Goal: Task Accomplishment & Management: Manage account settings

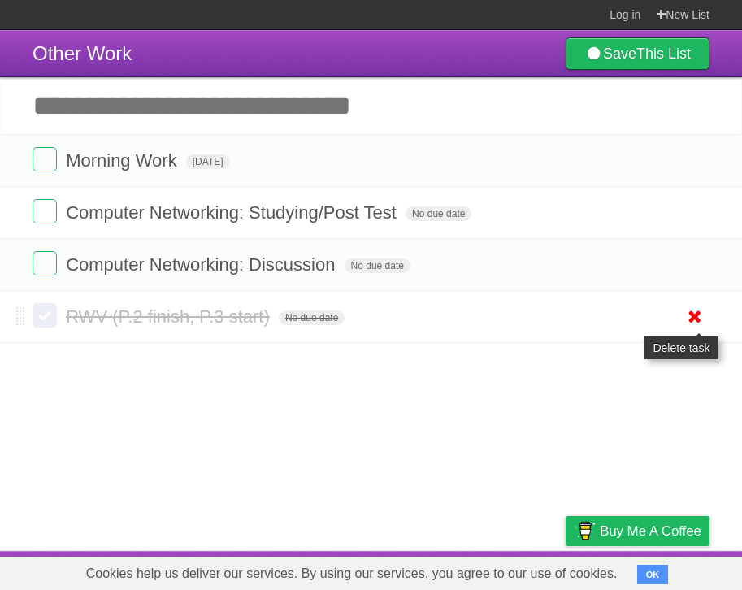
click at [694, 324] on icon at bounding box center [695, 316] width 23 height 27
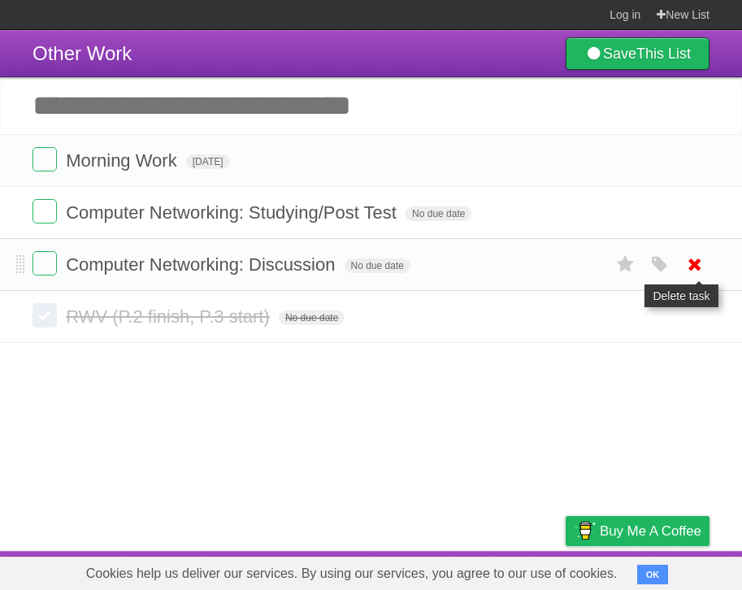
click at [693, 261] on icon at bounding box center [695, 264] width 23 height 27
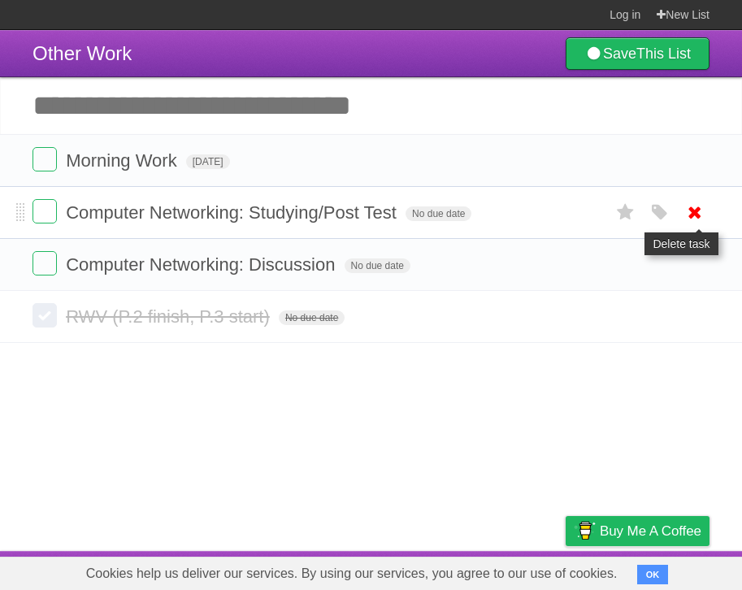
click at [690, 211] on icon at bounding box center [695, 212] width 23 height 27
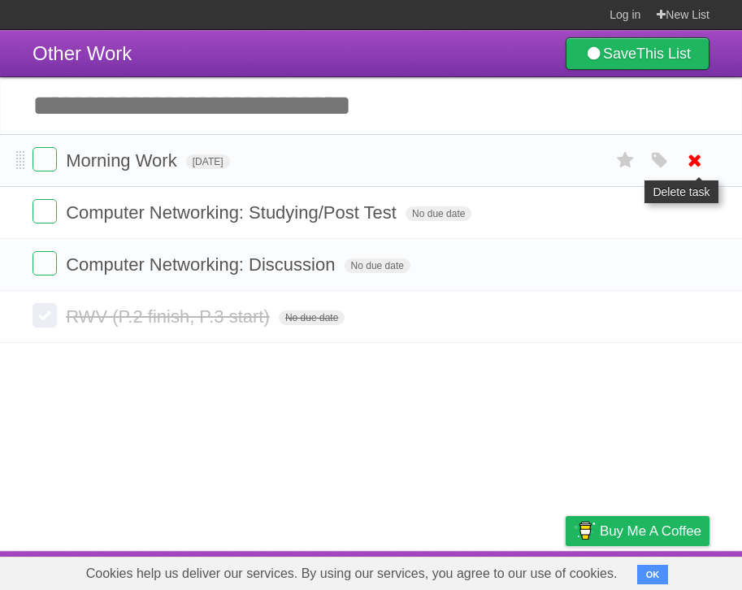
click at [686, 168] on icon at bounding box center [695, 160] width 23 height 27
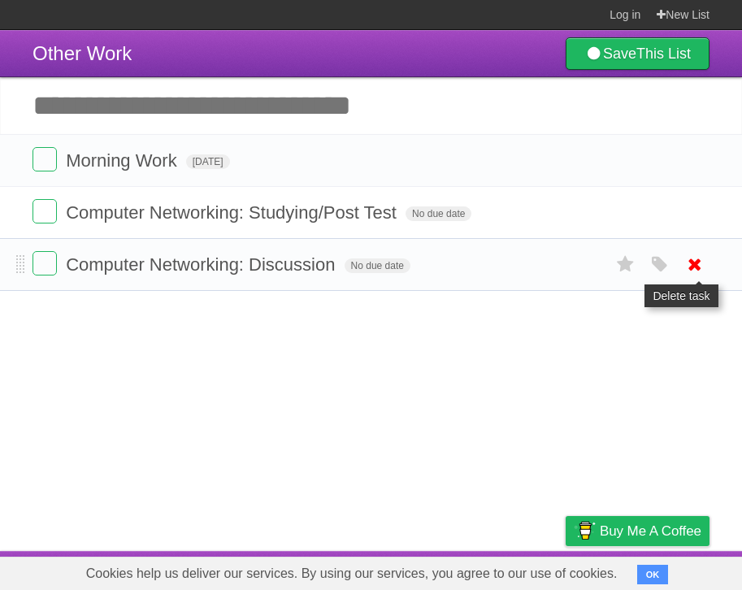
click at [701, 273] on icon at bounding box center [695, 264] width 23 height 27
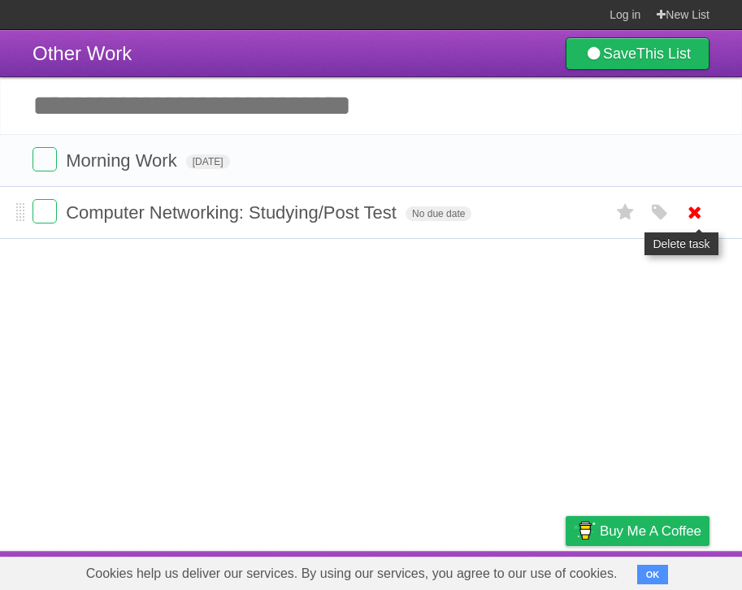
click at [692, 216] on icon at bounding box center [695, 212] width 23 height 27
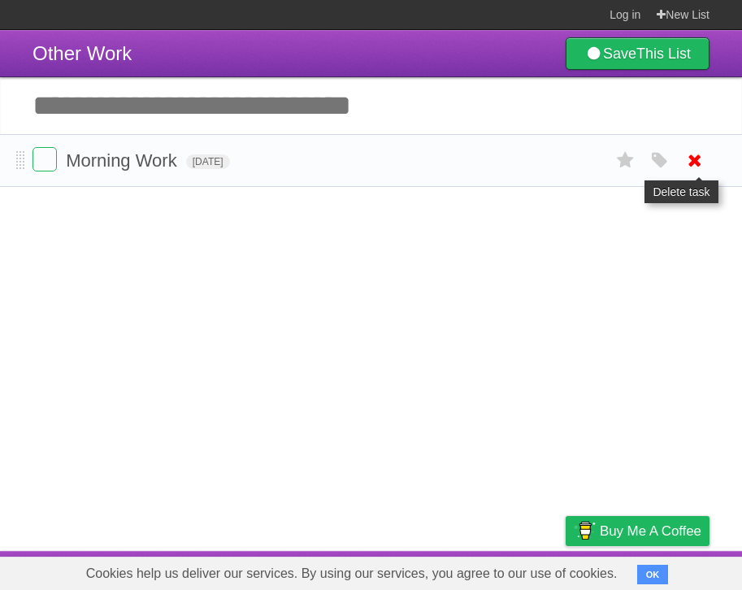
click at [697, 161] on icon at bounding box center [695, 160] width 23 height 27
